Goal: Book appointment/travel/reservation

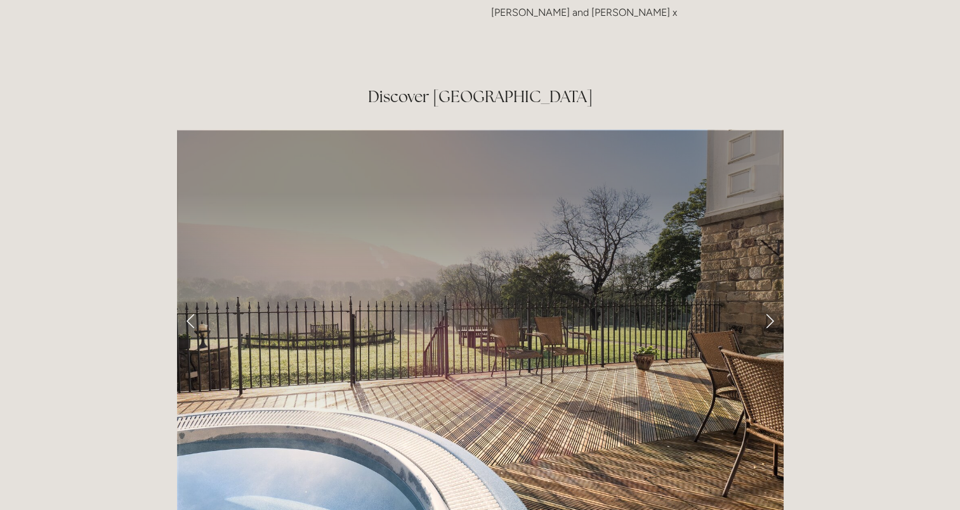
scroll to position [2043, 0]
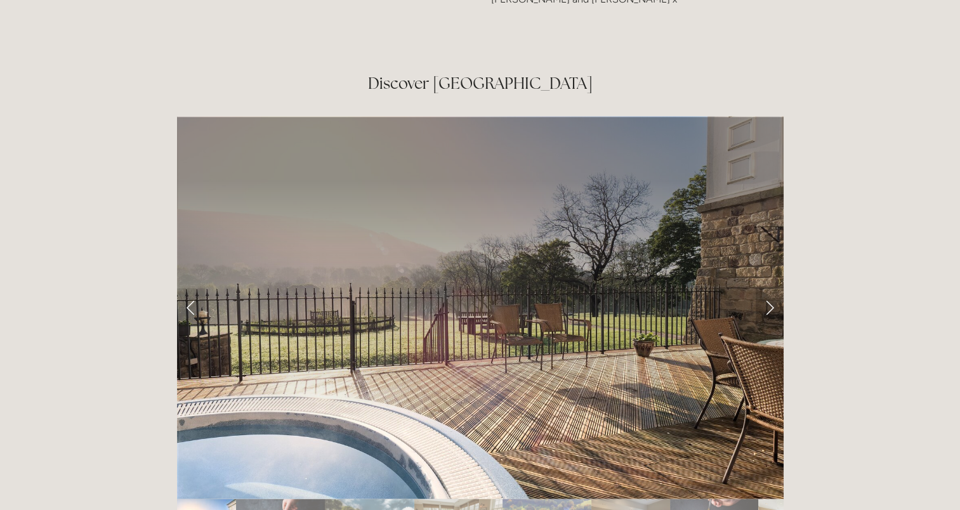
click at [765, 288] on link "Next Slide" at bounding box center [769, 307] width 28 height 38
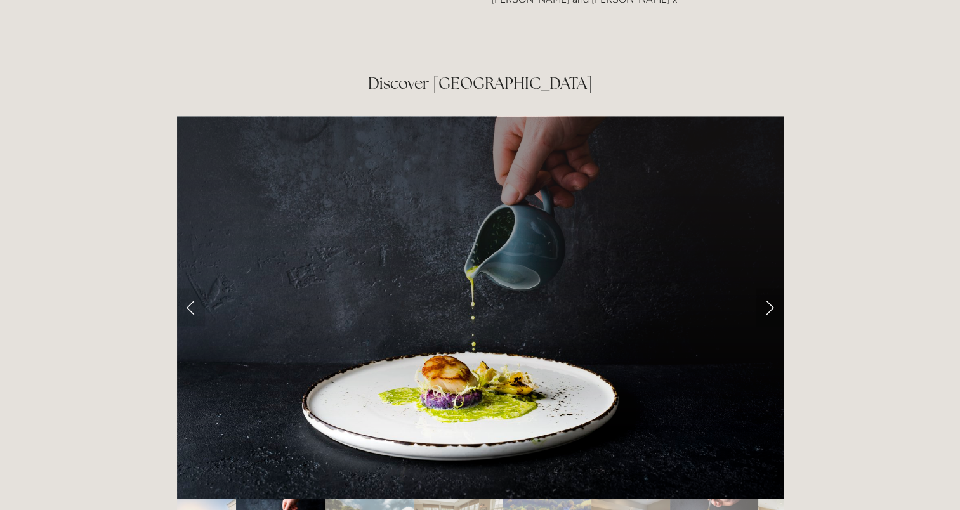
click at [765, 288] on link "Next Slide" at bounding box center [769, 307] width 28 height 38
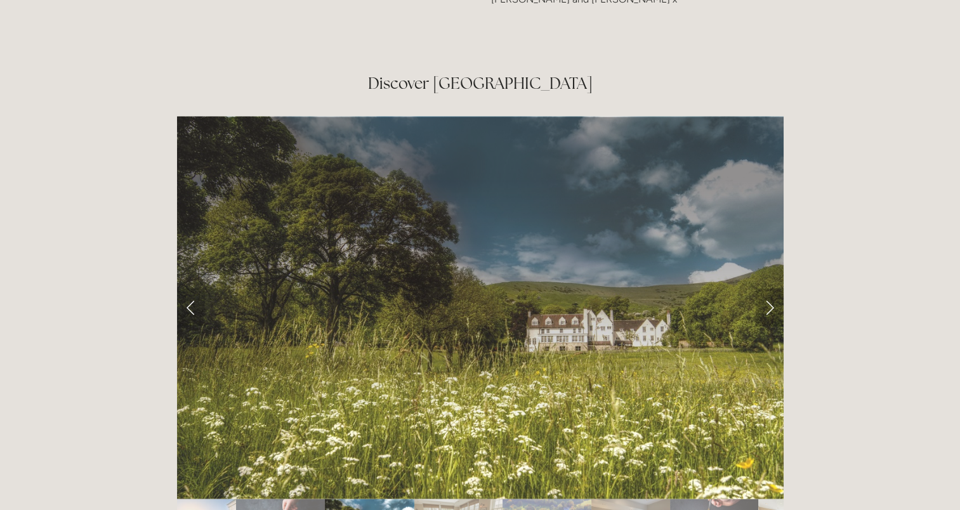
click at [765, 288] on link "Next Slide" at bounding box center [769, 307] width 28 height 38
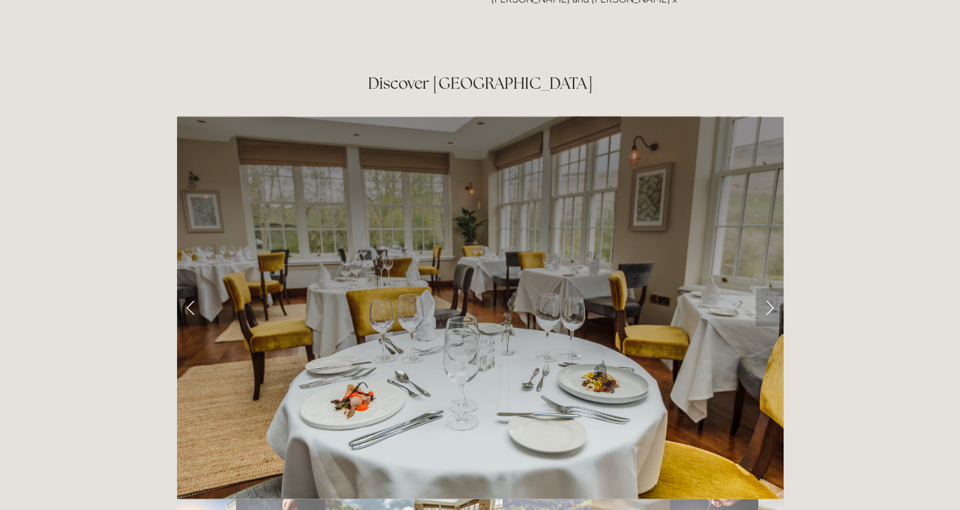
click at [765, 288] on link "Next Slide" at bounding box center [769, 307] width 28 height 38
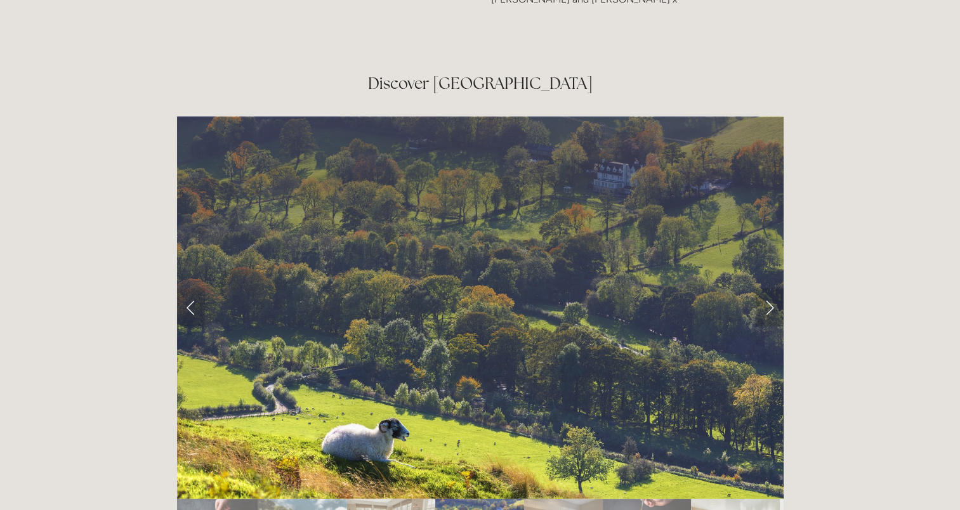
click at [765, 288] on link "Next Slide" at bounding box center [769, 307] width 28 height 38
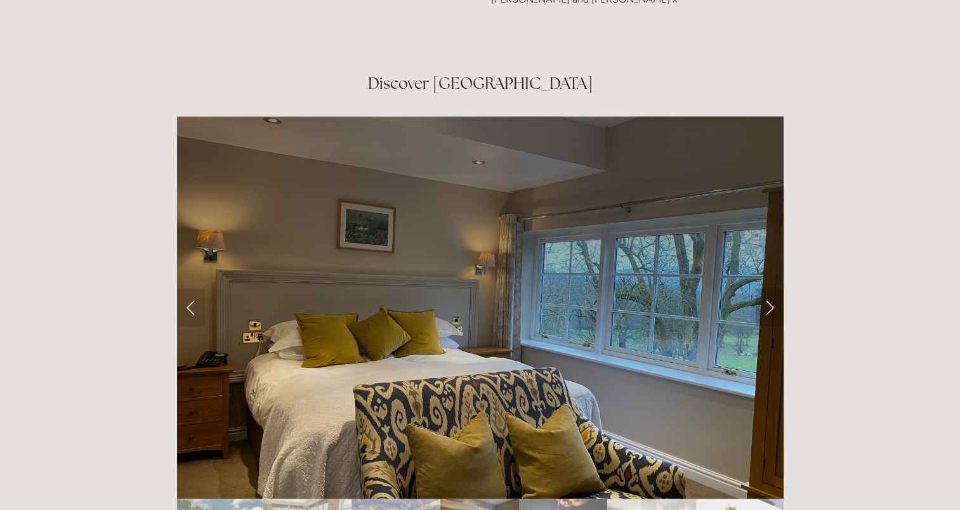
click at [765, 288] on link "Next Slide" at bounding box center [769, 307] width 28 height 38
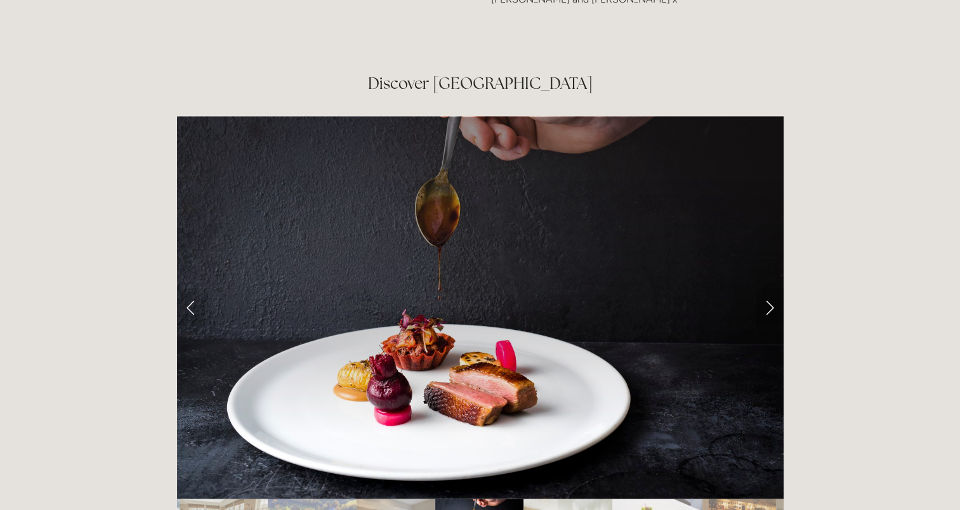
click at [765, 288] on link "Next Slide" at bounding box center [769, 307] width 28 height 38
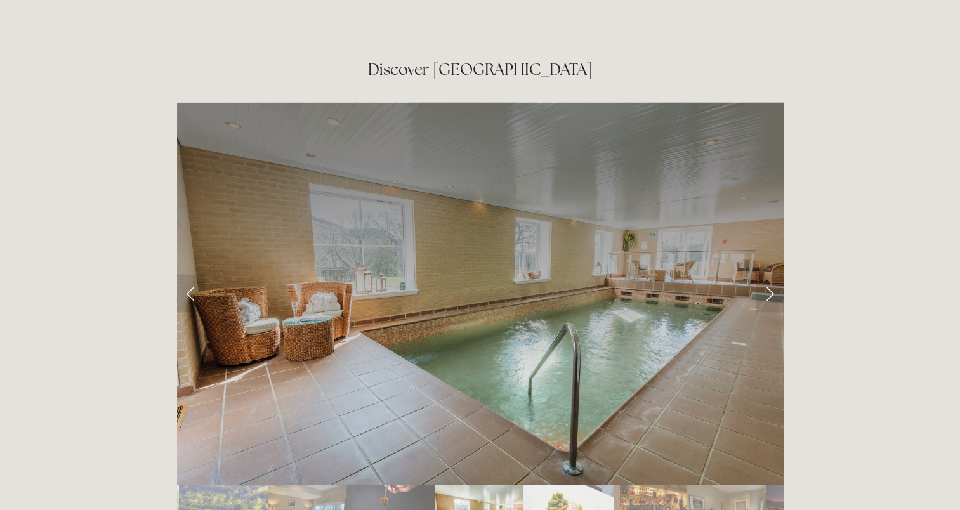
scroll to position [2066, 0]
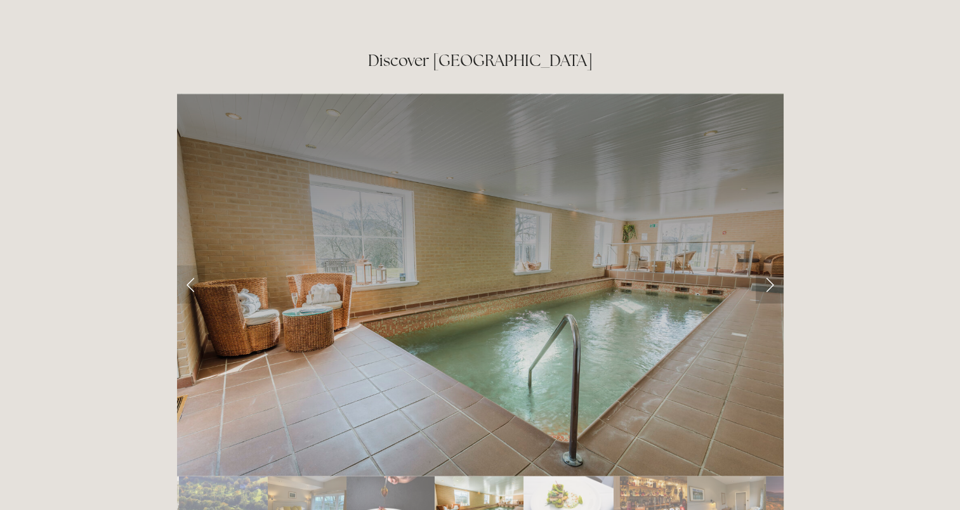
click at [770, 265] on link "Next Slide" at bounding box center [769, 284] width 28 height 38
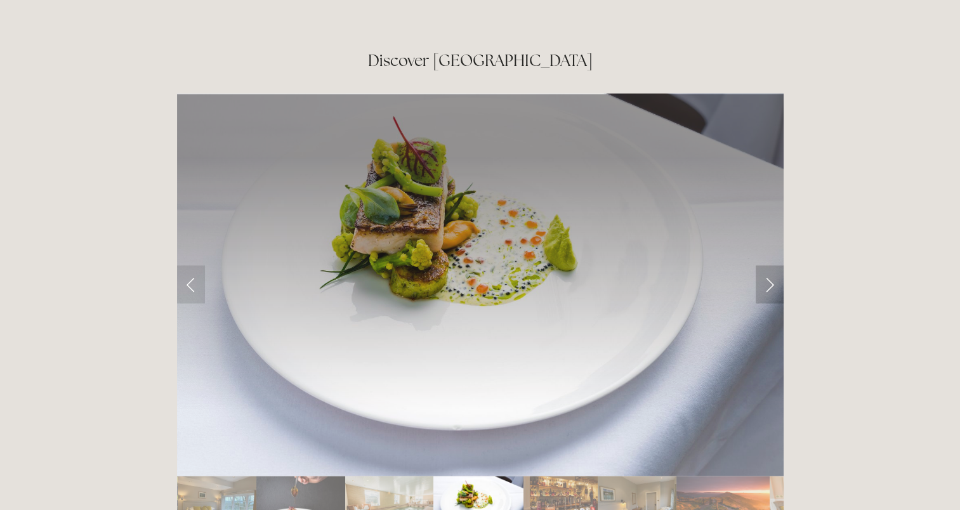
click at [770, 265] on link "Next Slide" at bounding box center [769, 284] width 28 height 38
click at [769, 265] on link "Next Slide" at bounding box center [769, 284] width 28 height 38
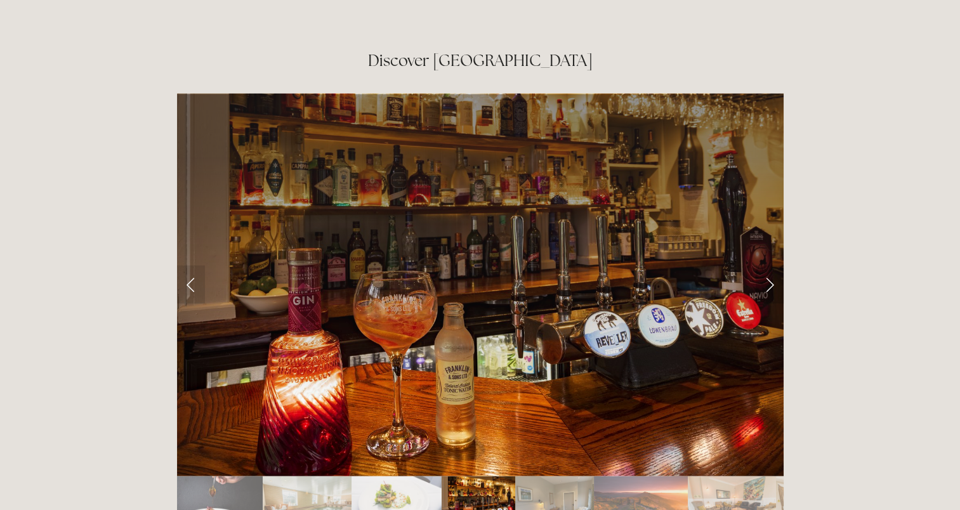
click at [769, 265] on link "Next Slide" at bounding box center [769, 284] width 28 height 38
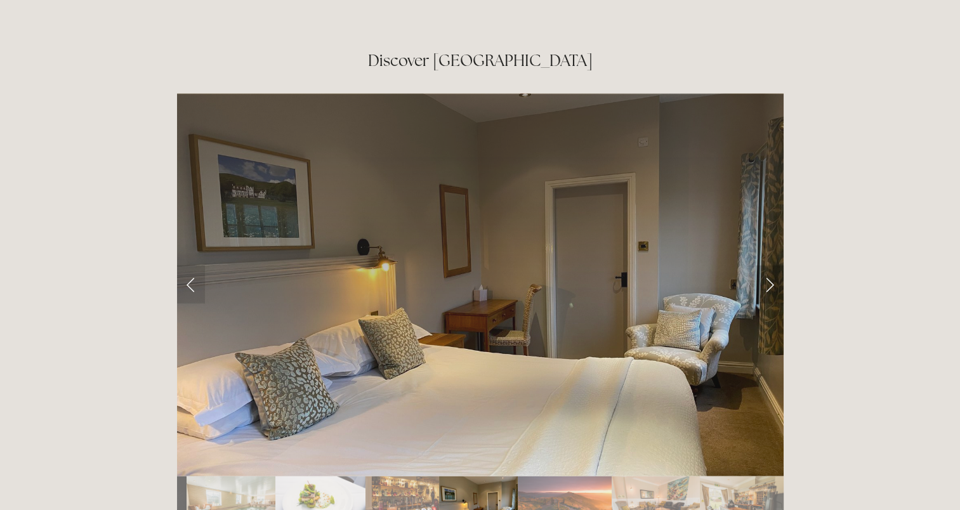
click at [769, 265] on link "Next Slide" at bounding box center [769, 284] width 28 height 38
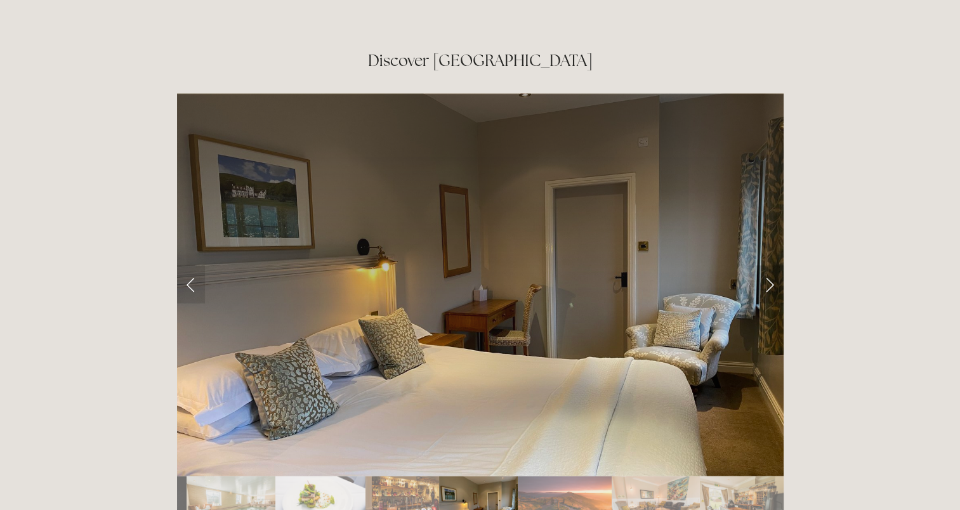
click at [769, 265] on link "Next Slide" at bounding box center [769, 284] width 28 height 38
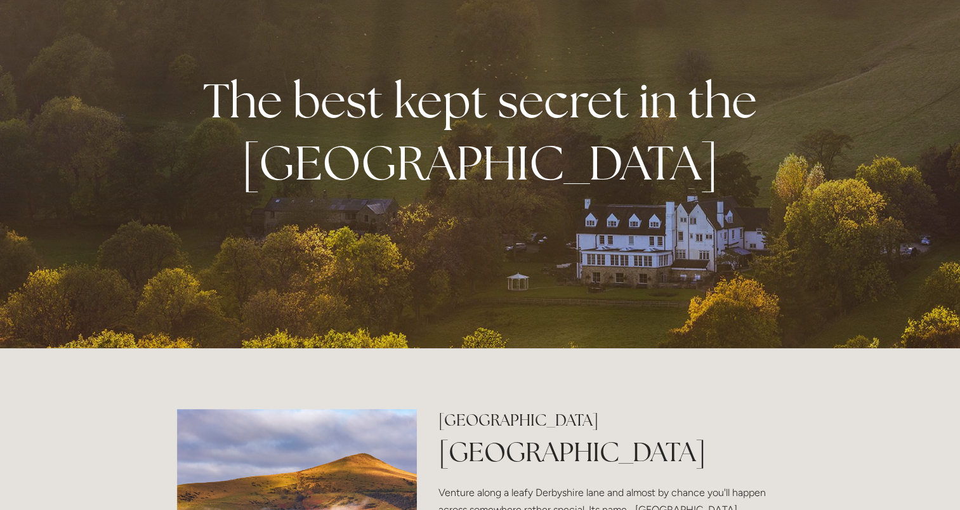
scroll to position [0, 0]
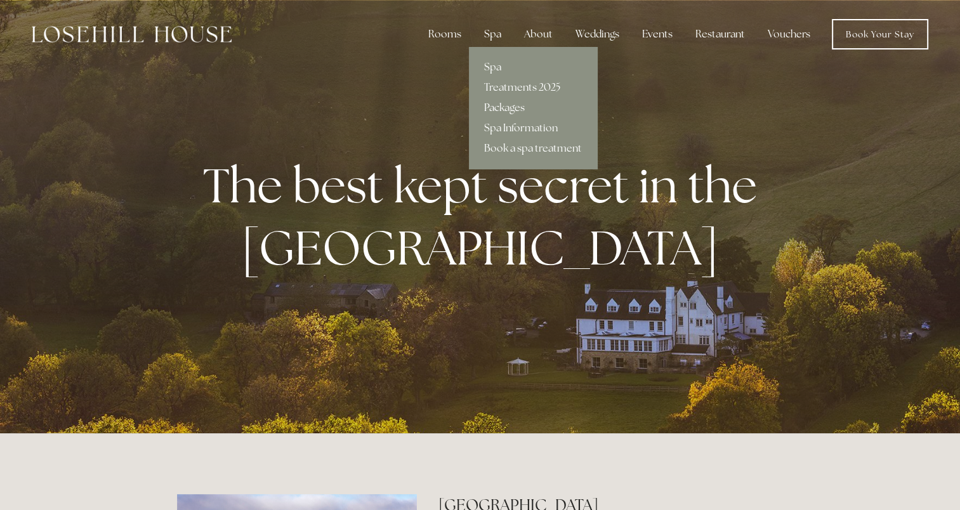
click at [507, 107] on link "Packages" at bounding box center [533, 108] width 128 height 20
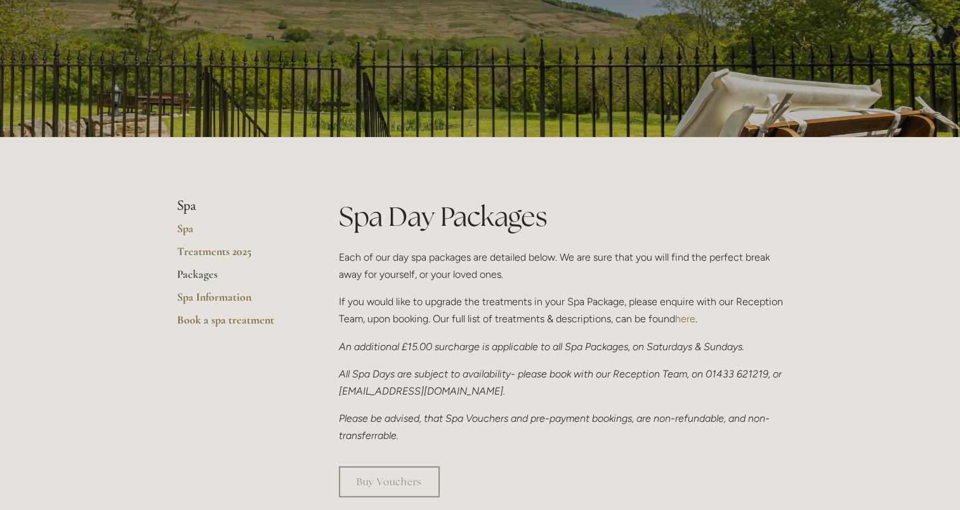
scroll to position [127, 0]
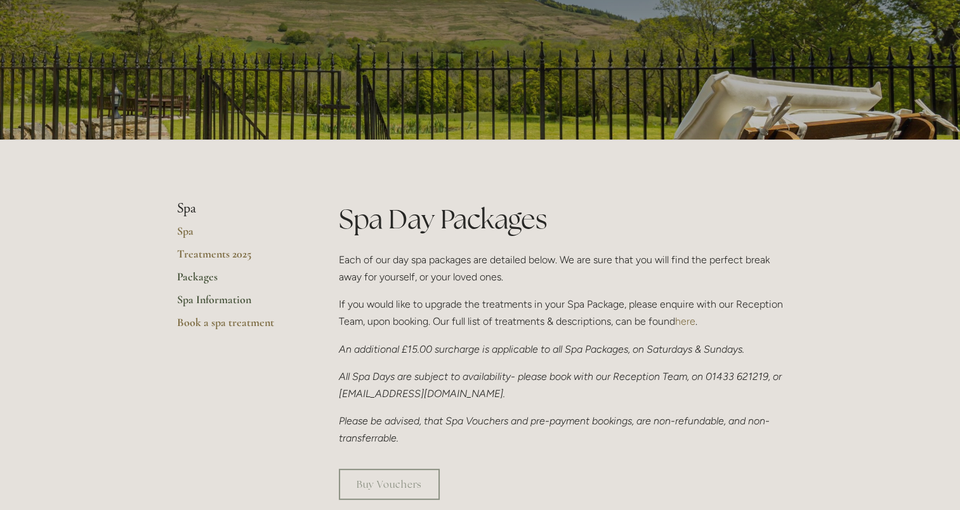
click at [204, 304] on link "Spa Information" at bounding box center [237, 303] width 121 height 23
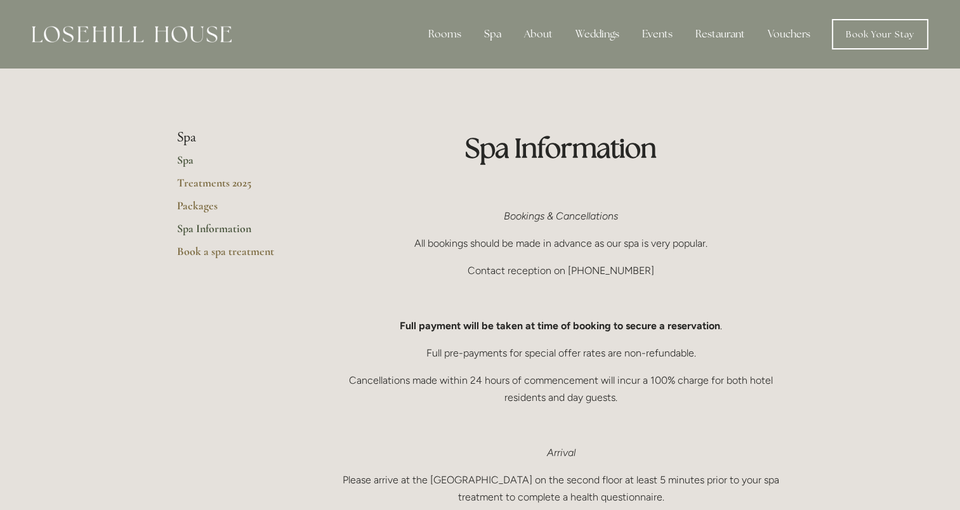
click at [190, 160] on link "Spa" at bounding box center [237, 164] width 121 height 23
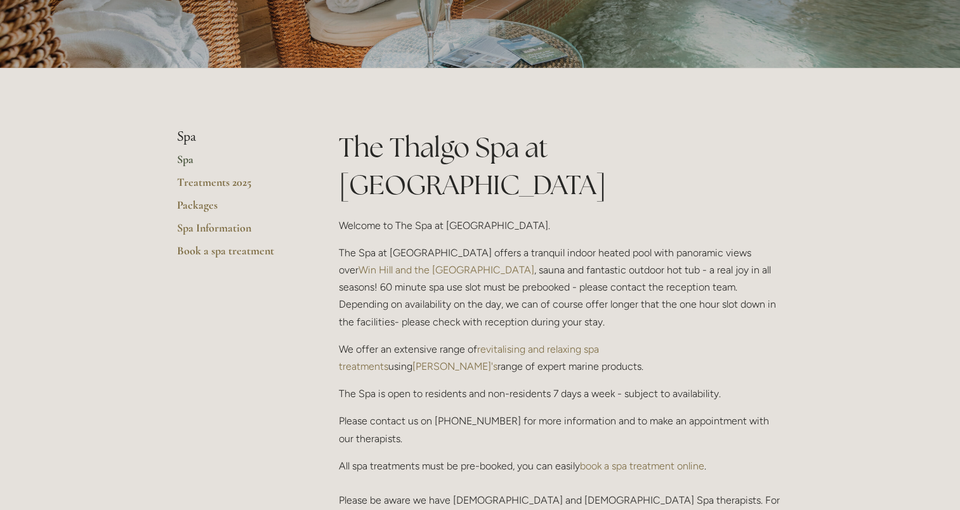
scroll to position [381, 0]
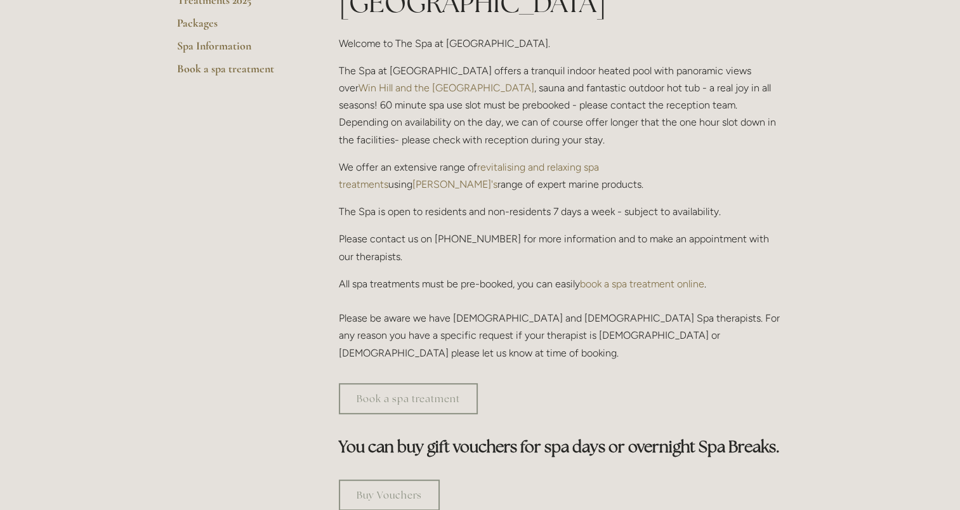
drag, startPoint x: 382, startPoint y: 74, endPoint x: 393, endPoint y: 80, distance: 12.2
drag, startPoint x: 393, startPoint y: 80, endPoint x: 866, endPoint y: 122, distance: 474.4
drag, startPoint x: 721, startPoint y: 127, endPoint x: 634, endPoint y: 155, distance: 90.7
click at [634, 159] on p "We offer an extensive range of revitalising and relaxing spa treatments using T…" at bounding box center [561, 176] width 445 height 34
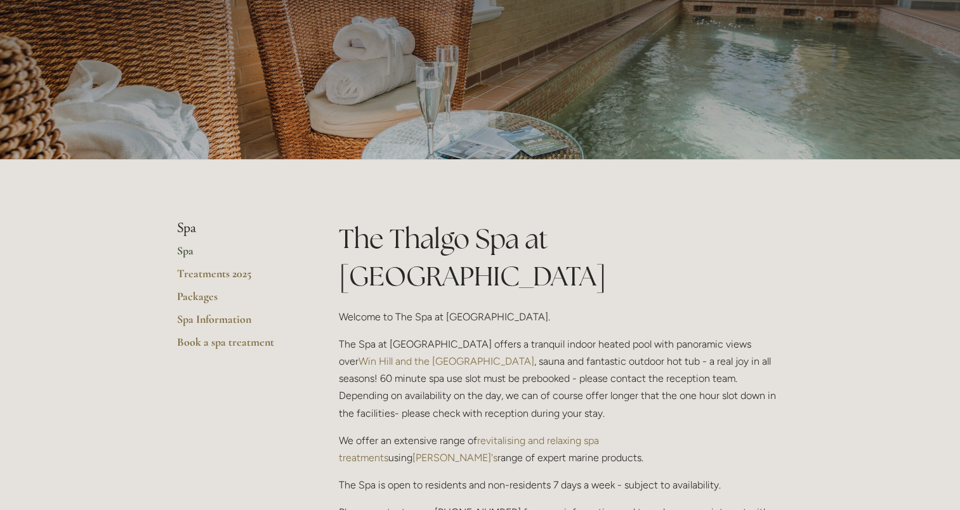
scroll to position [0, 0]
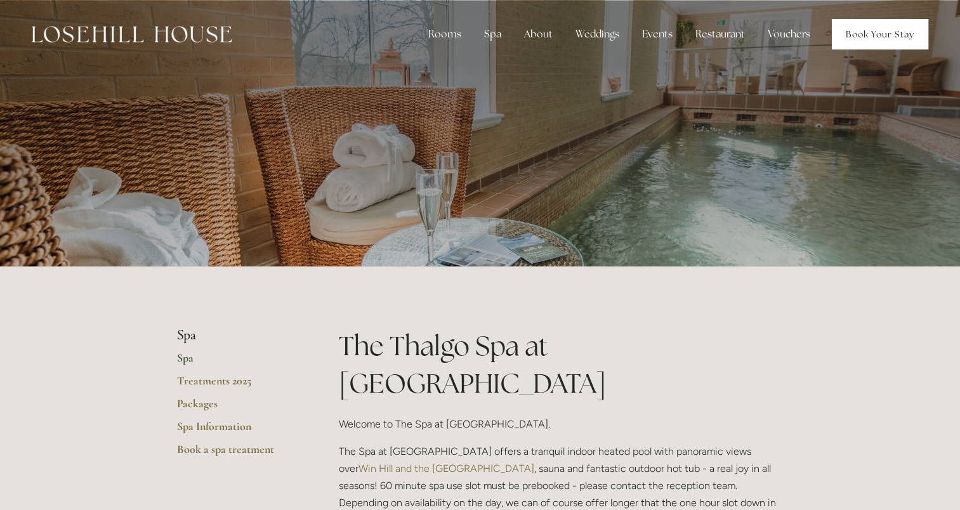
click at [885, 36] on link "Book Your Stay" at bounding box center [880, 34] width 96 height 30
